Goal: Transaction & Acquisition: Subscribe to service/newsletter

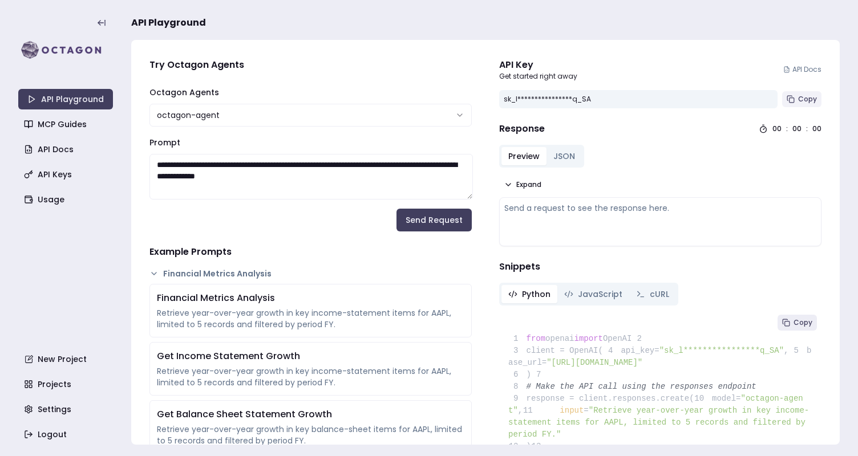
click at [786, 97] on button "Copy" at bounding box center [801, 99] width 39 height 16
